Goal: Task Accomplishment & Management: Manage account settings

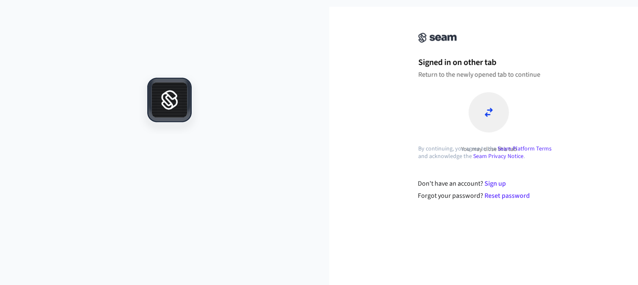
click at [465, 64] on h1 "Signed in on other tab" at bounding box center [488, 62] width 141 height 13
click at [499, 116] on div at bounding box center [488, 112] width 40 height 40
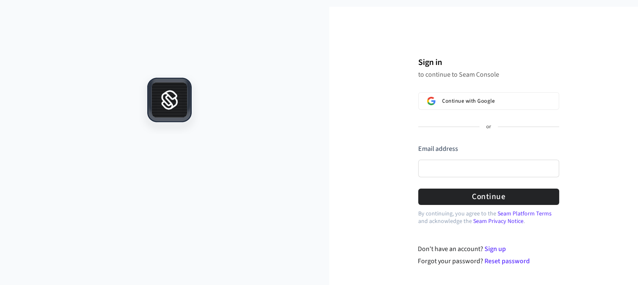
scroll to position [13, 0]
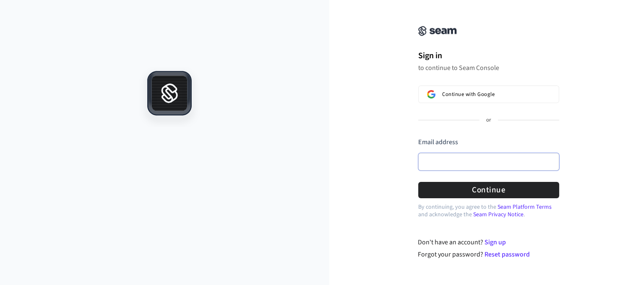
click at [478, 159] on input "Email address" at bounding box center [488, 162] width 141 height 18
click at [418, 137] on button "submit" at bounding box center [418, 137] width 0 height 0
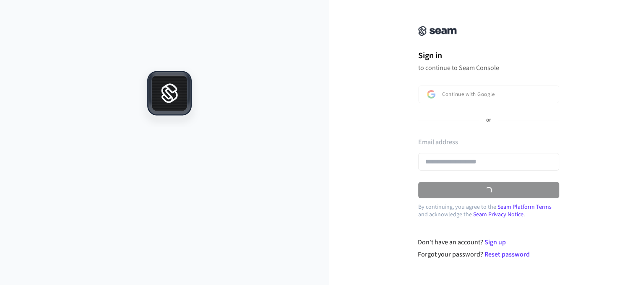
type input "**********"
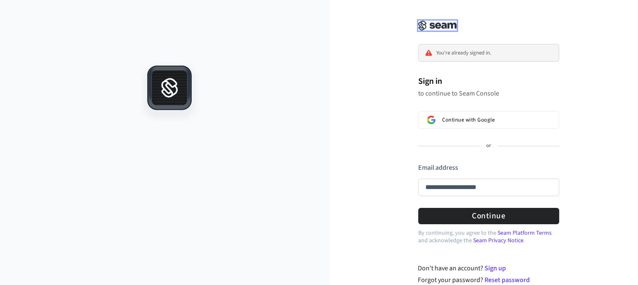
click at [447, 28] on img at bounding box center [437, 26] width 39 height 10
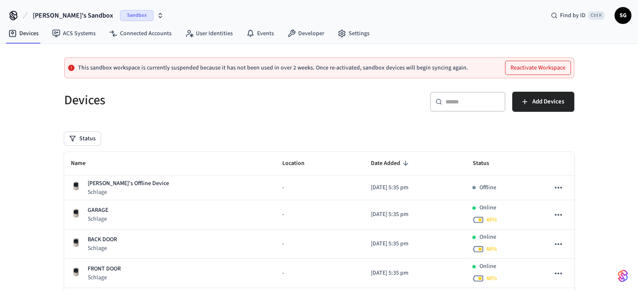
click at [120, 13] on span "Sandbox" at bounding box center [137, 15] width 34 height 11
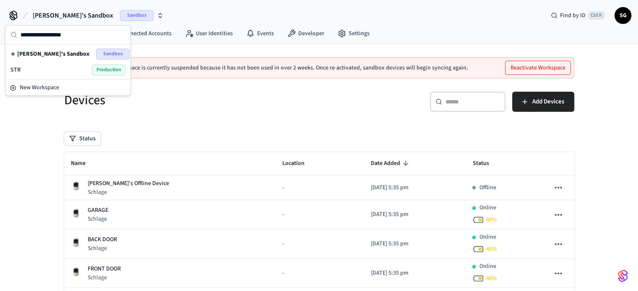
click at [104, 67] on span "Production" at bounding box center [109, 70] width 34 height 11
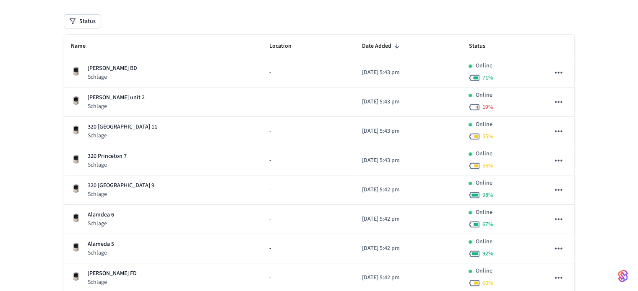
scroll to position [126, 0]
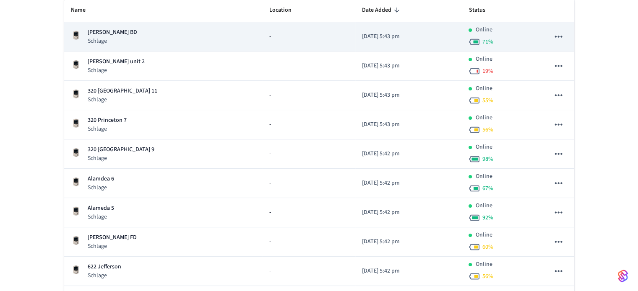
click at [108, 33] on p "[PERSON_NAME] BD" at bounding box center [112, 32] width 49 height 9
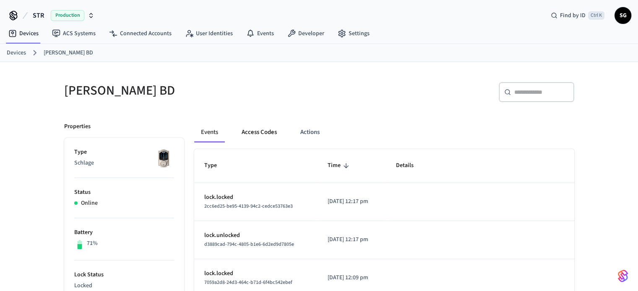
click at [261, 133] on button "Access Codes" at bounding box center [259, 132] width 49 height 20
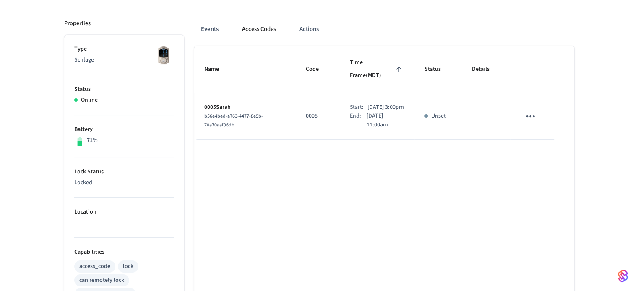
scroll to position [126, 0]
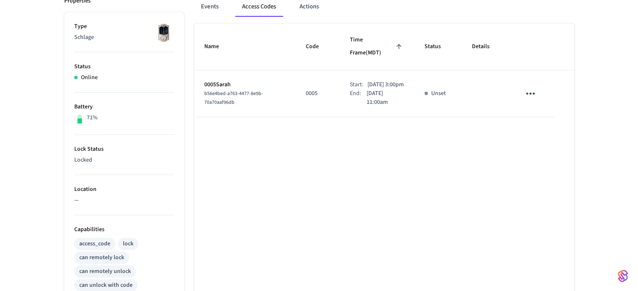
click at [532, 87] on icon "sticky table" at bounding box center [530, 93] width 13 height 13
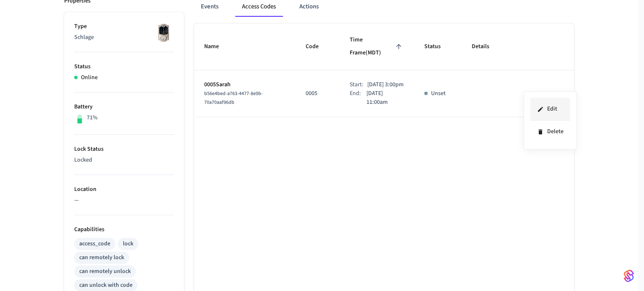
click at [555, 110] on li "Edit" at bounding box center [550, 109] width 40 height 23
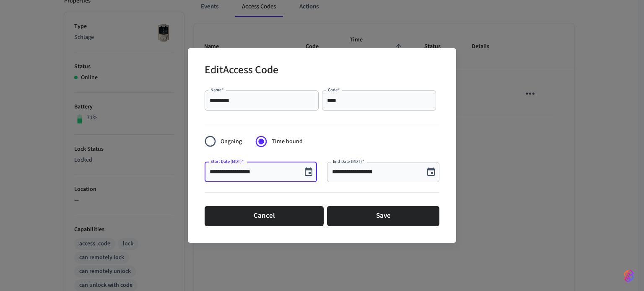
click at [244, 172] on input "**********" at bounding box center [253, 172] width 87 height 8
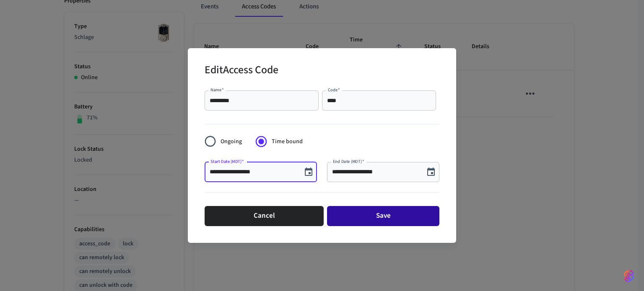
type input "**********"
click at [351, 218] on button "Save" at bounding box center [383, 216] width 112 height 20
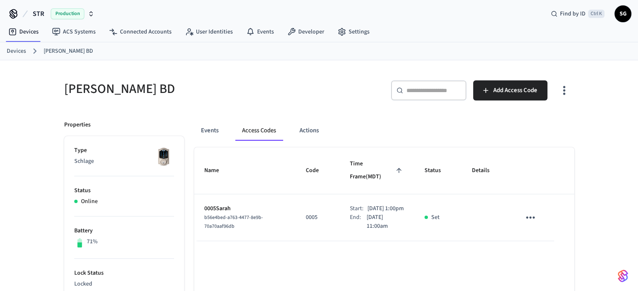
scroll to position [0, 0]
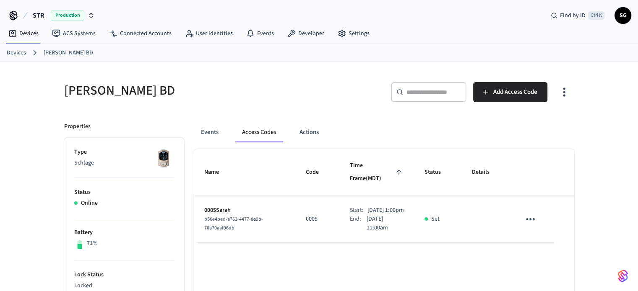
click at [11, 50] on link "Devices" at bounding box center [16, 53] width 19 height 9
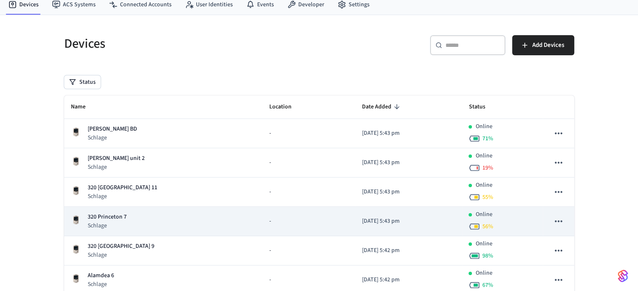
scroll to position [42, 0]
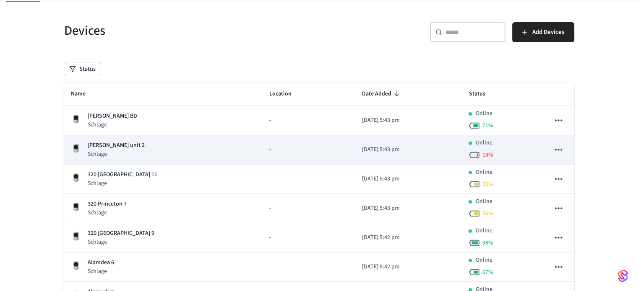
click at [555, 149] on icon "sticky table" at bounding box center [558, 150] width 7 height 2
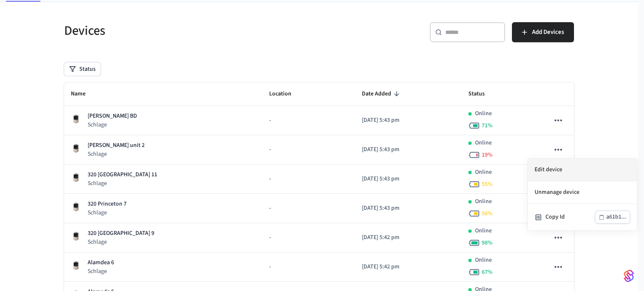
click at [549, 173] on li "Edit device" at bounding box center [582, 170] width 109 height 23
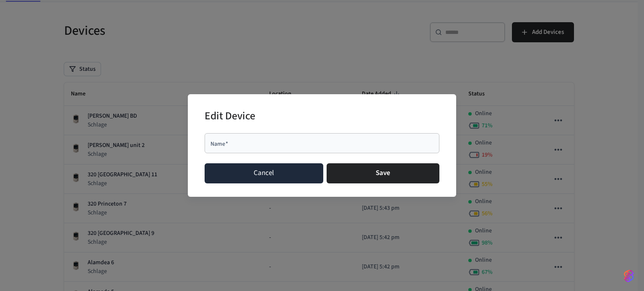
click at [275, 181] on button "Cancel" at bounding box center [264, 173] width 119 height 20
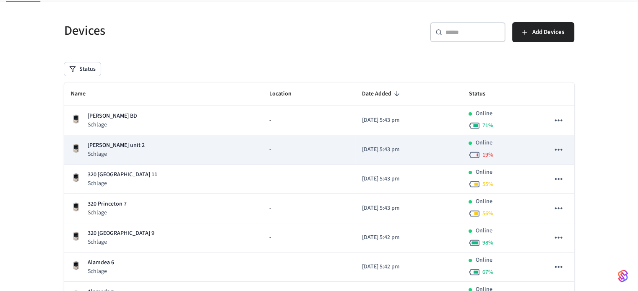
click at [109, 144] on p "[PERSON_NAME] unit 2" at bounding box center [116, 145] width 57 height 9
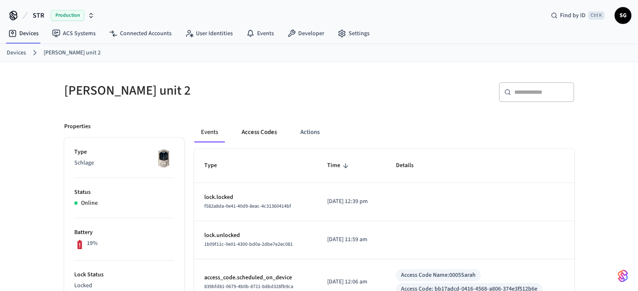
click at [260, 135] on button "Access Codes" at bounding box center [259, 132] width 49 height 20
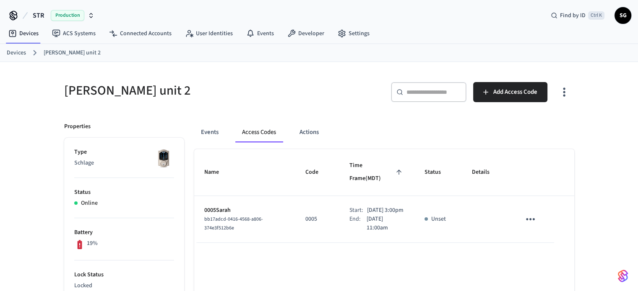
click at [526, 218] on icon "sticky table" at bounding box center [530, 219] width 9 height 2
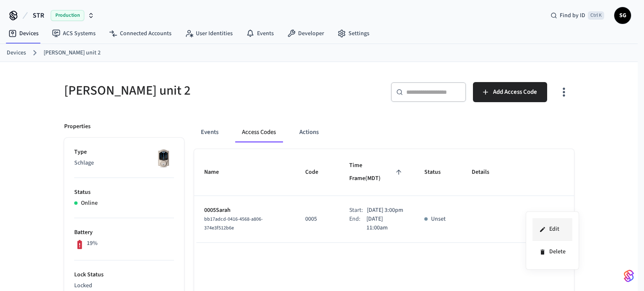
click at [552, 229] on li "Edit" at bounding box center [552, 229] width 40 height 23
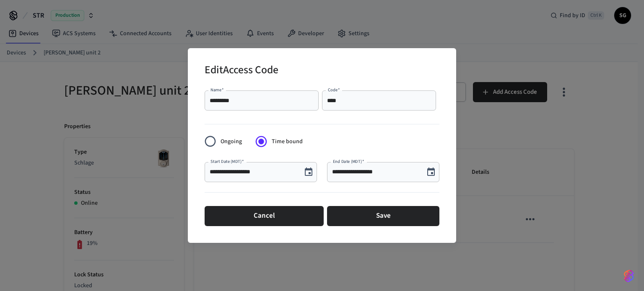
click at [239, 174] on input "**********" at bounding box center [253, 172] width 87 height 8
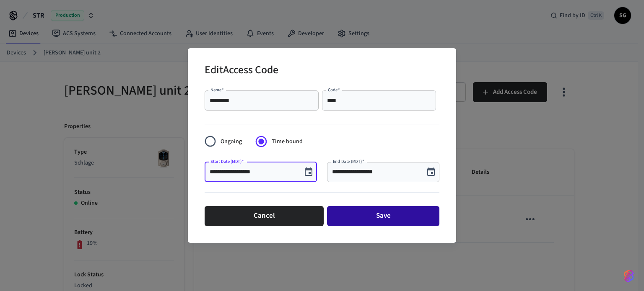
type input "**********"
click at [391, 218] on button "Save" at bounding box center [383, 216] width 112 height 20
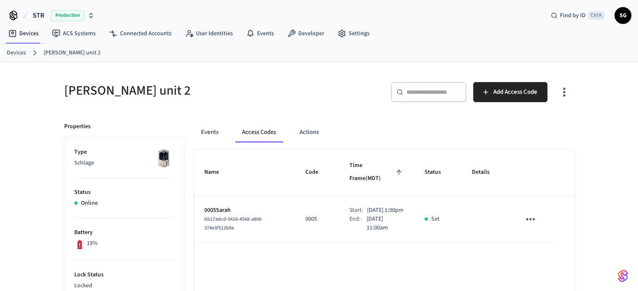
click at [13, 53] on link "Devices" at bounding box center [16, 53] width 19 height 9
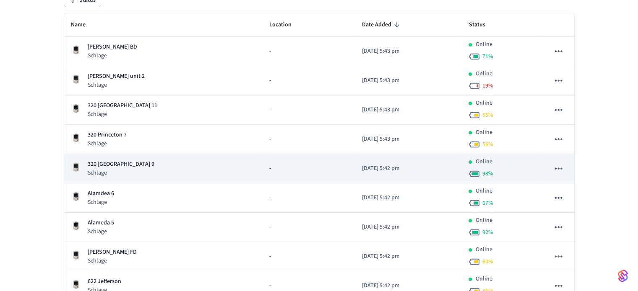
scroll to position [126, 0]
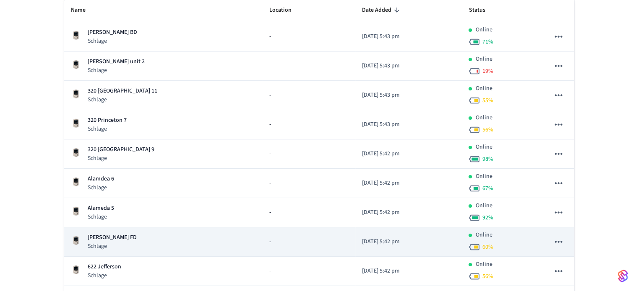
click at [559, 242] on icon "sticky table" at bounding box center [557, 241] width 11 height 11
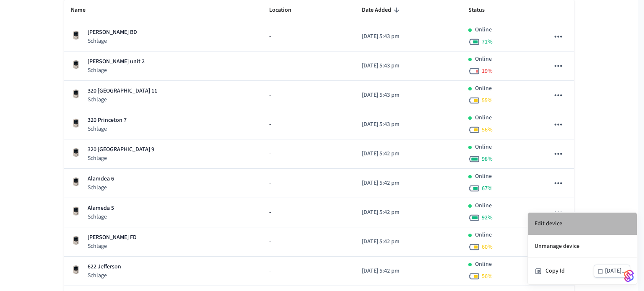
click at [552, 223] on li "Edit device" at bounding box center [582, 224] width 109 height 23
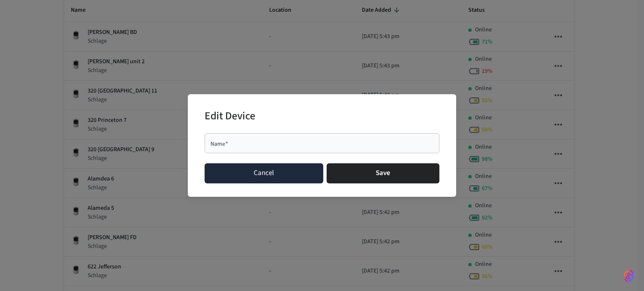
click at [285, 183] on button "Cancel" at bounding box center [264, 173] width 119 height 20
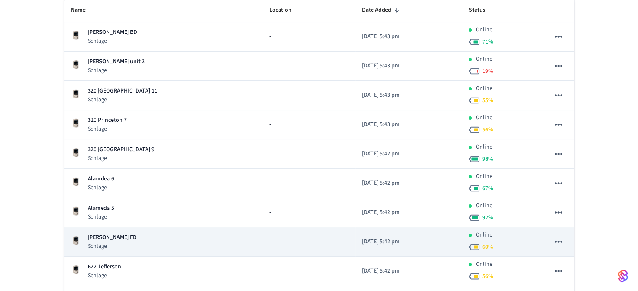
click at [262, 241] on td "-" at bounding box center [308, 242] width 93 height 29
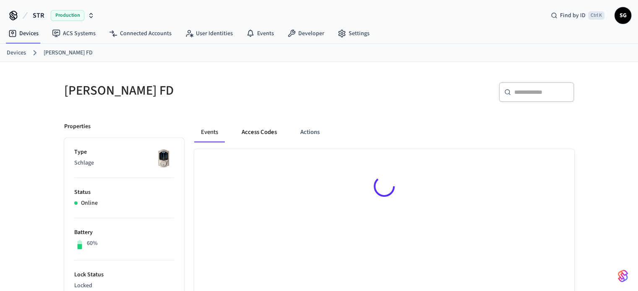
click at [269, 133] on button "Access Codes" at bounding box center [259, 132] width 49 height 20
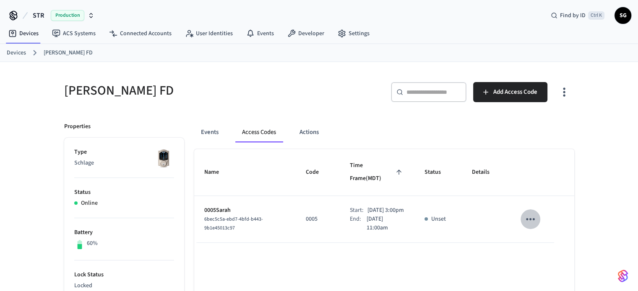
click at [531, 214] on icon "sticky table" at bounding box center [530, 219] width 13 height 13
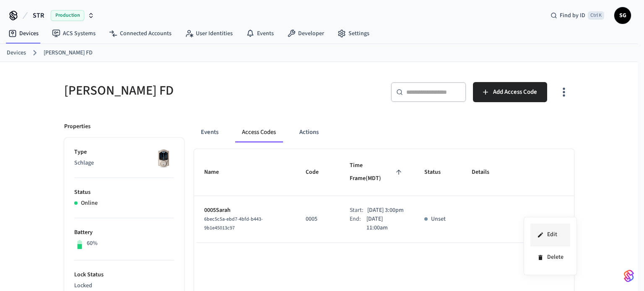
click at [548, 234] on li "Edit" at bounding box center [550, 235] width 40 height 23
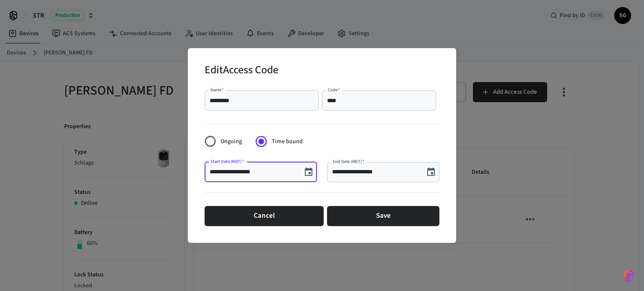
click at [241, 172] on input "**********" at bounding box center [253, 172] width 87 height 8
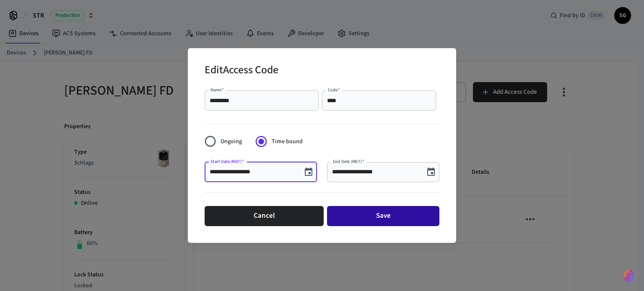
type input "**********"
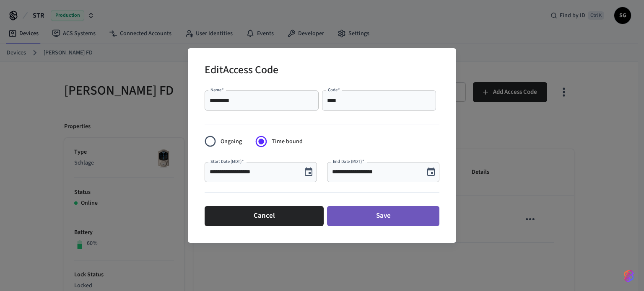
click at [366, 213] on button "Save" at bounding box center [383, 216] width 112 height 20
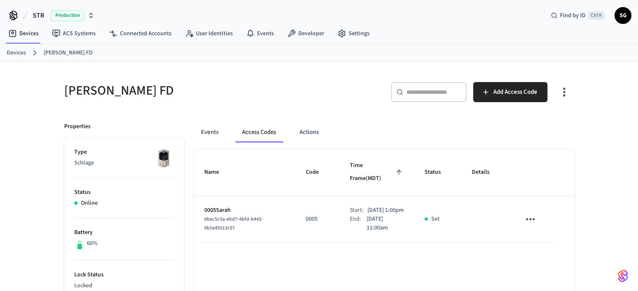
click at [20, 55] on link "Devices" at bounding box center [16, 53] width 19 height 9
